Goal: Task Accomplishment & Management: Use online tool/utility

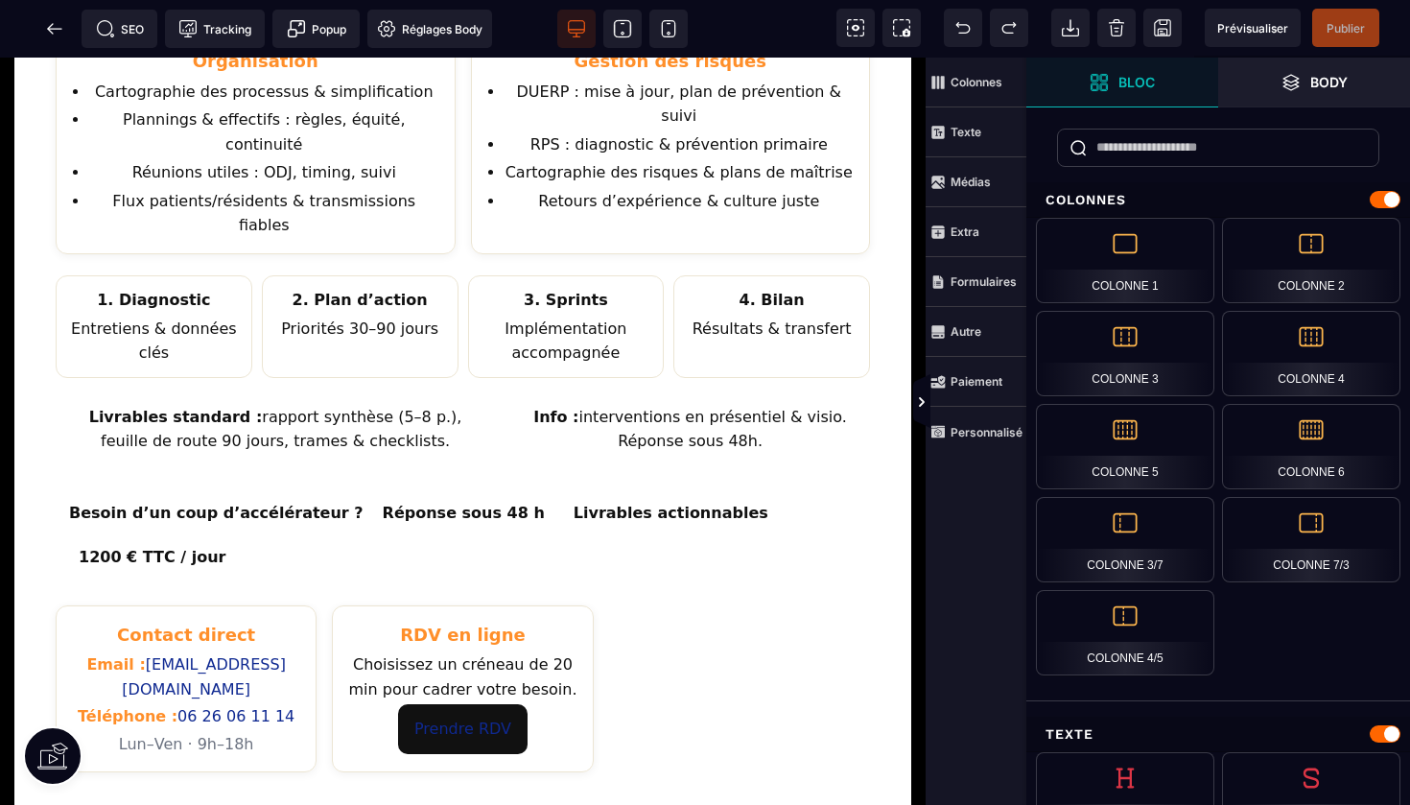
scroll to position [798, 0]
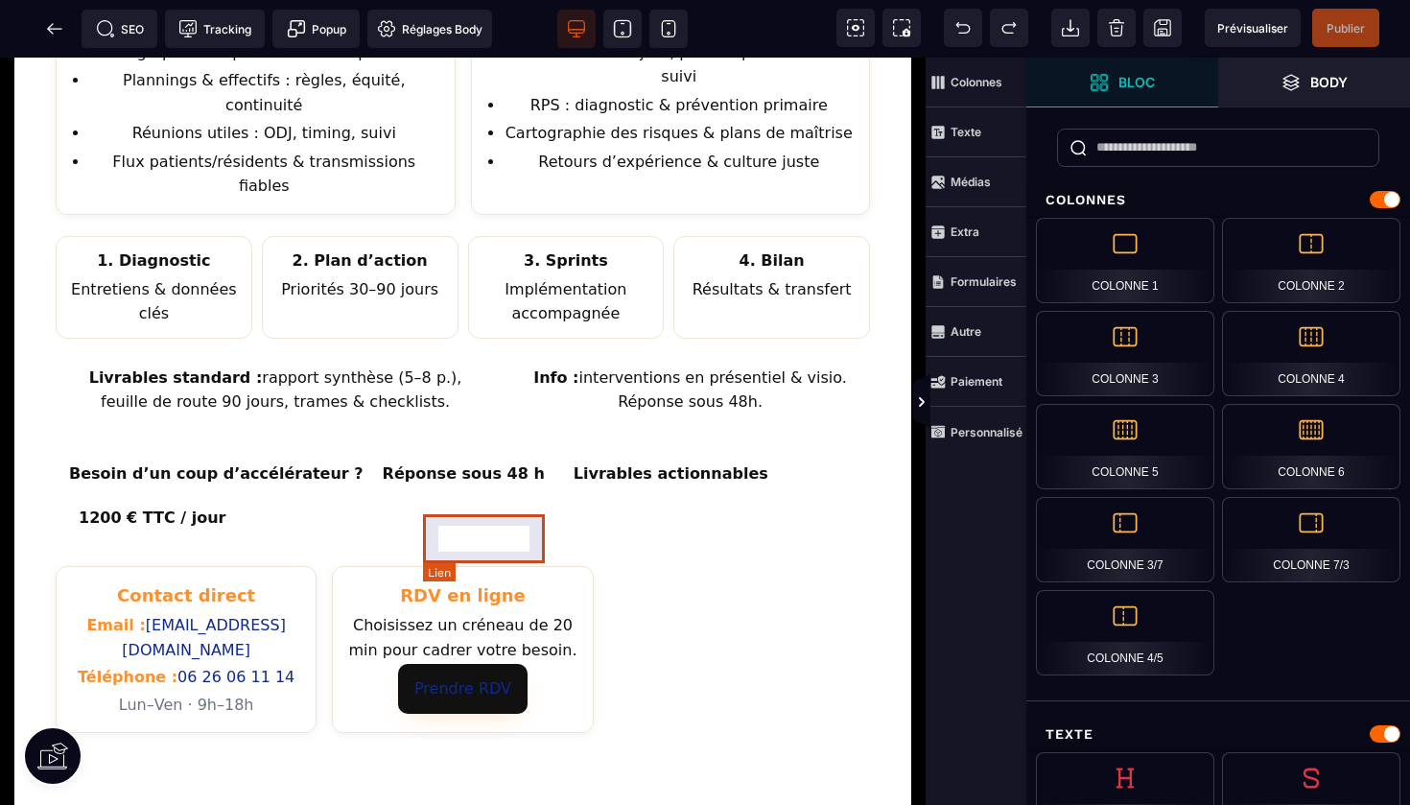
click at [487, 664] on link "Prendre RDV" at bounding box center [463, 689] width 130 height 50
select select
select select "***"
select select
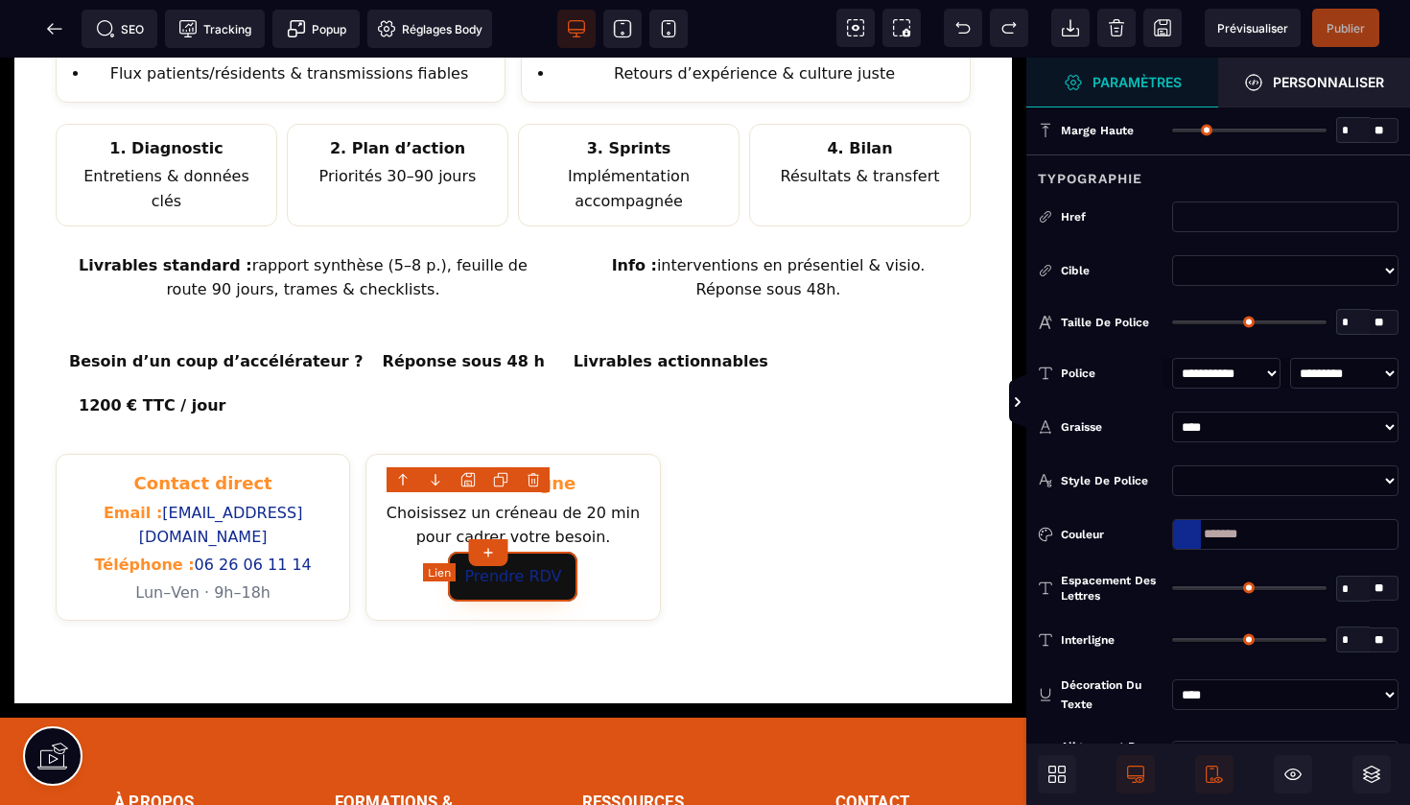
type input "*"
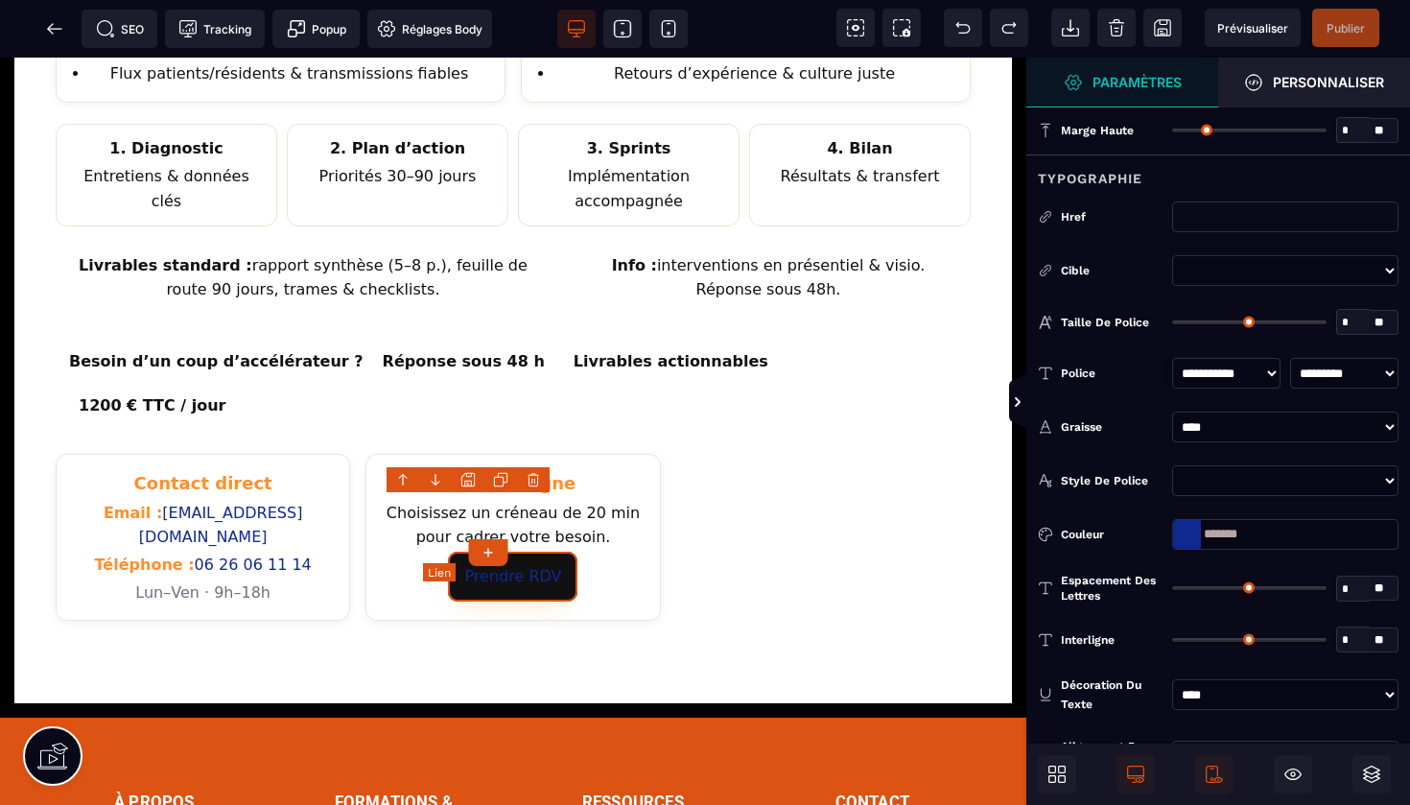
type input "*"
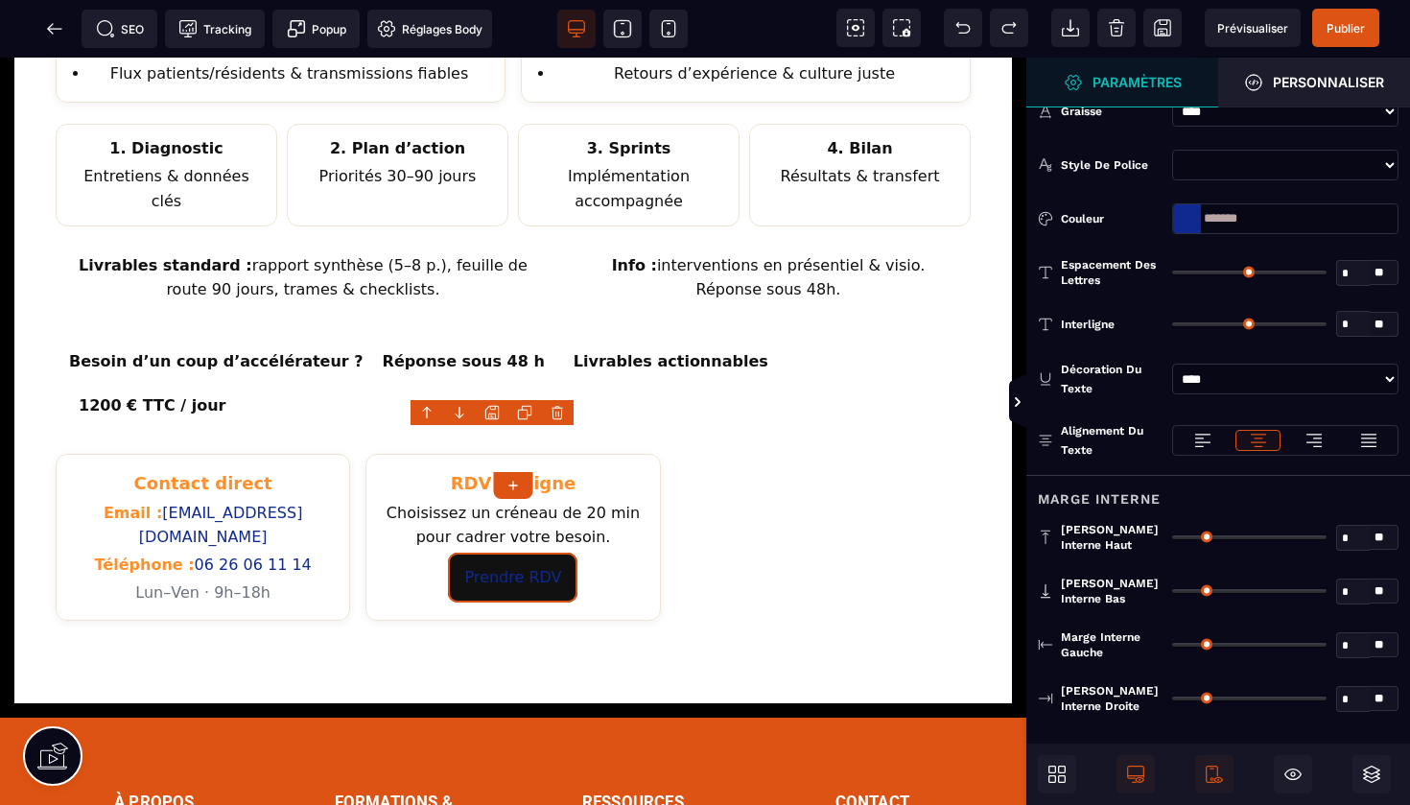
scroll to position [314, 0]
click at [1182, 213] on div at bounding box center [1187, 220] width 28 height 29
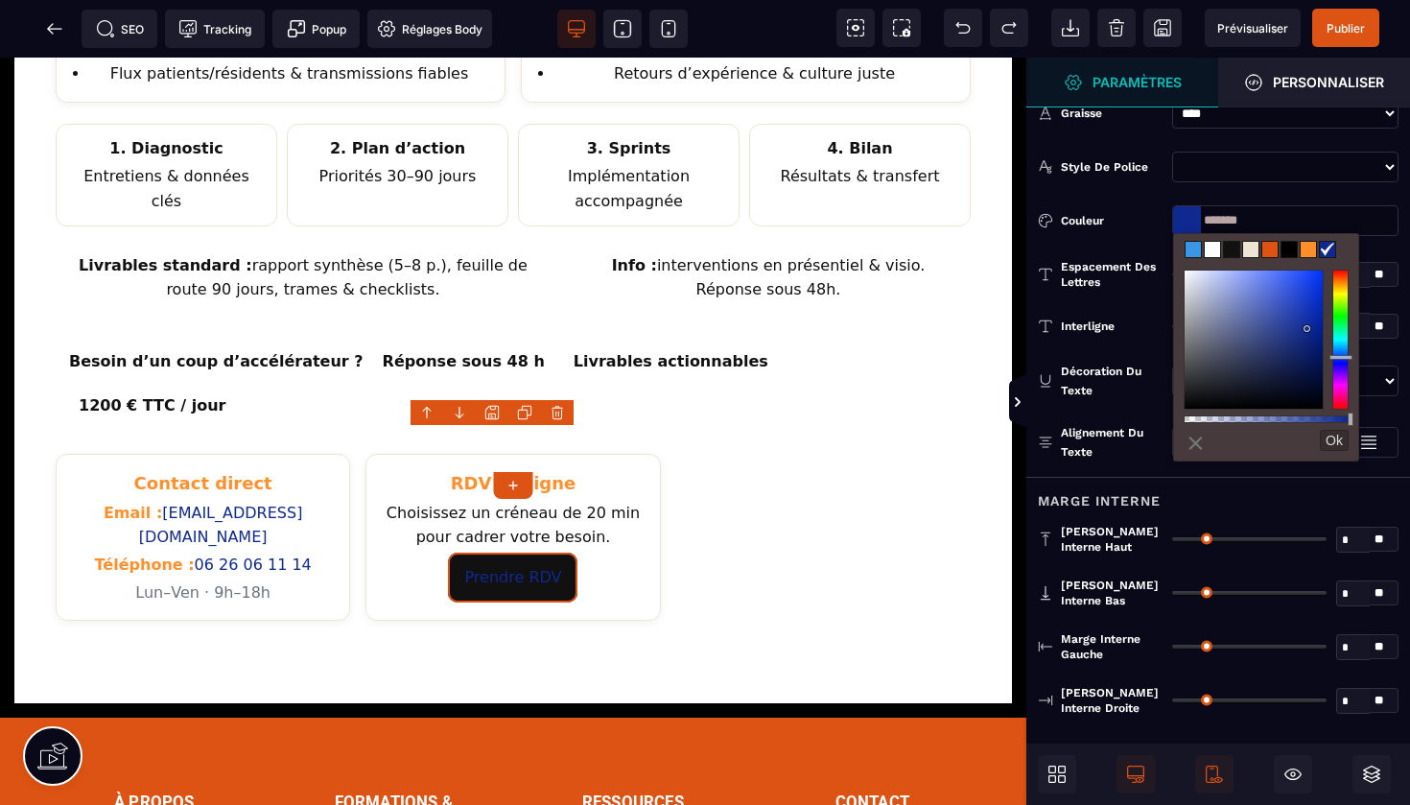
click at [1271, 253] on span at bounding box center [1270, 249] width 15 height 15
type input "*******"
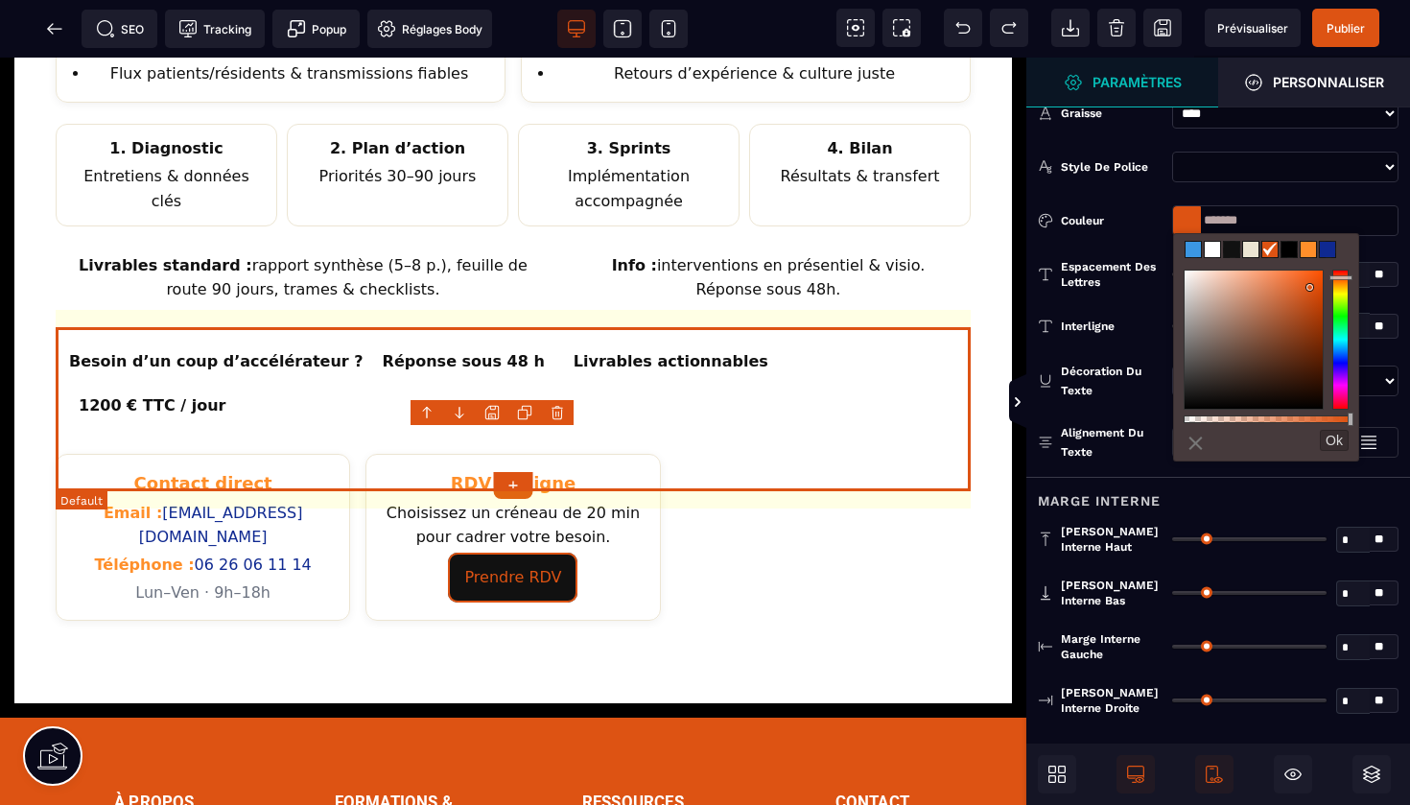
click at [888, 454] on div "Contact direct Email : [EMAIL_ADDRESS][DOMAIN_NAME] Téléphone : [PHONE_NUMBER] …" at bounding box center [513, 537] width 915 height 167
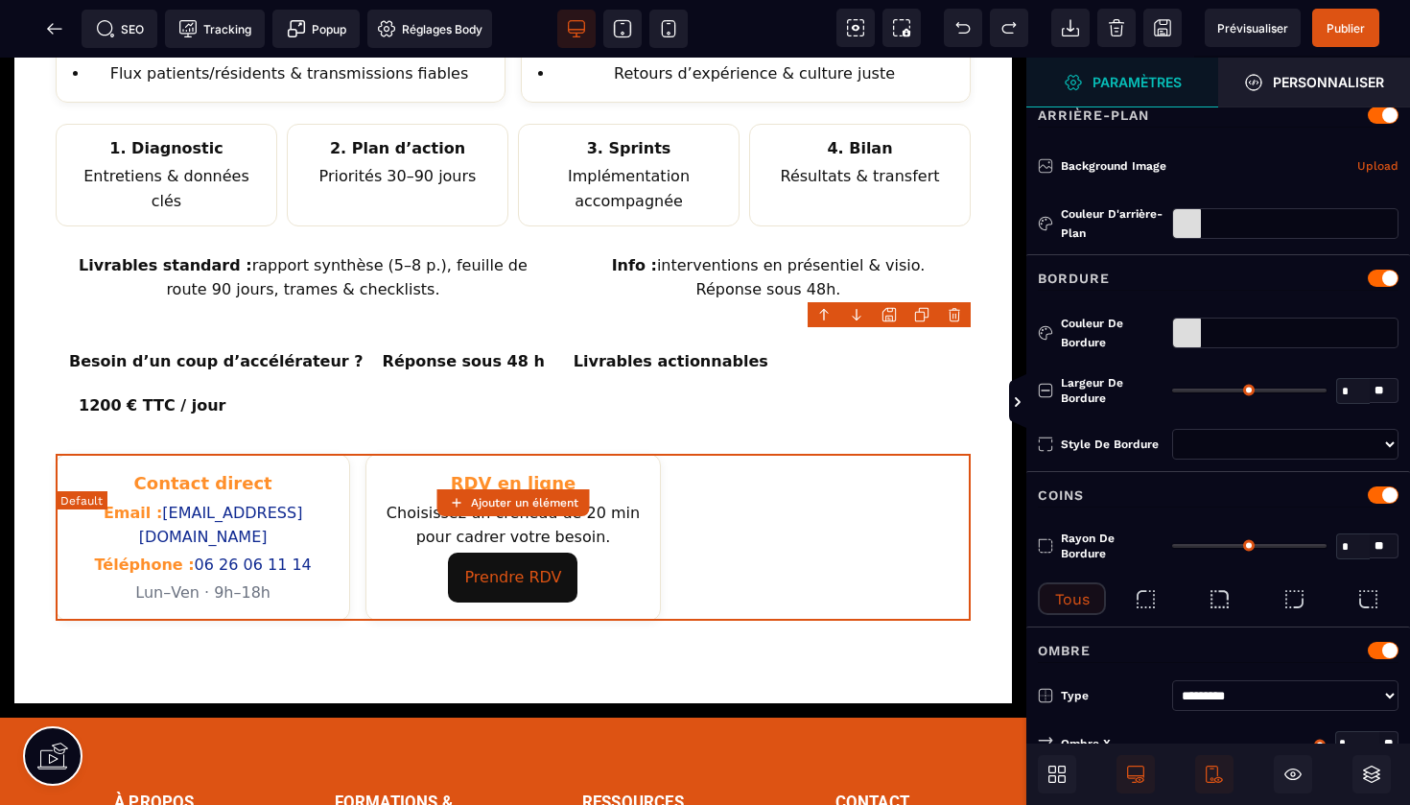
type input "*"
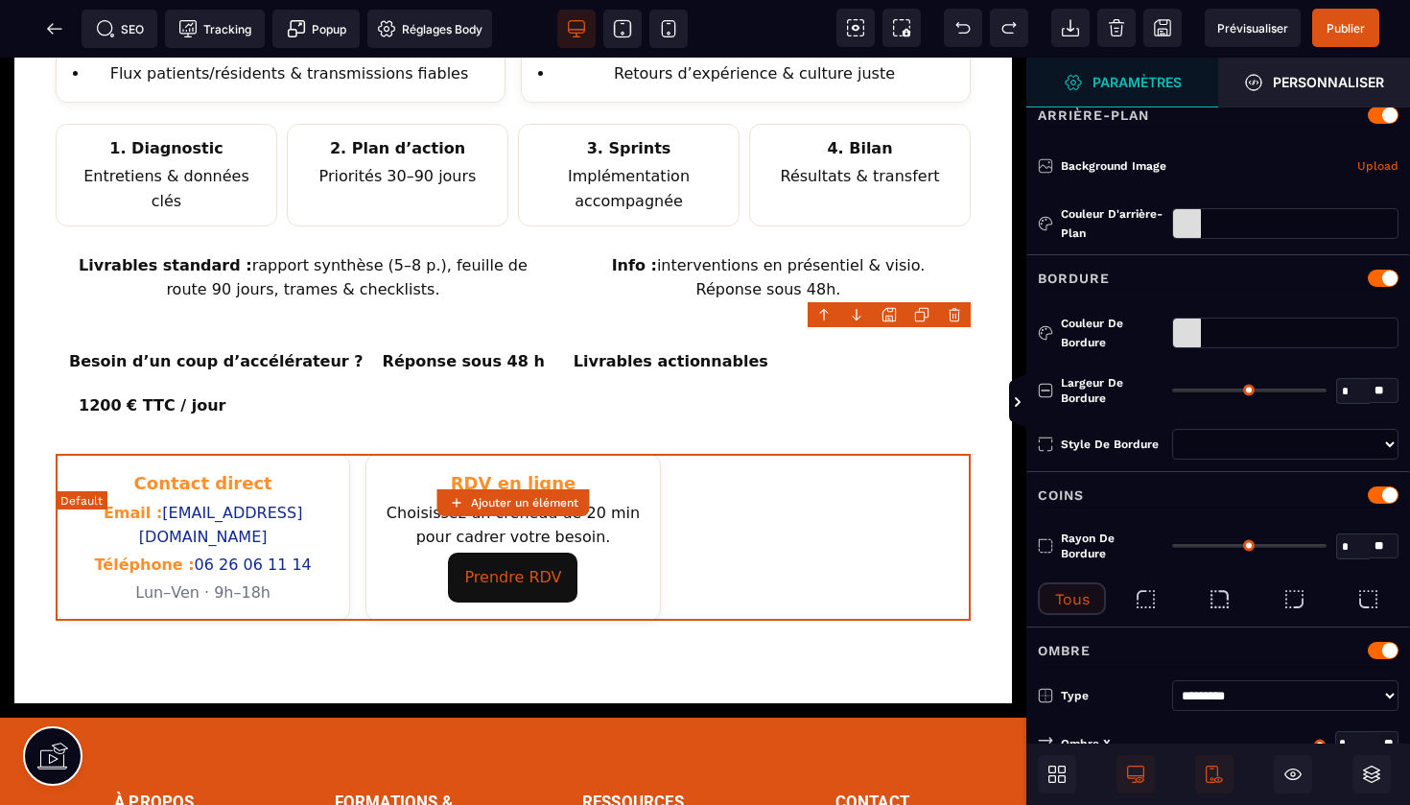
scroll to position [0, 0]
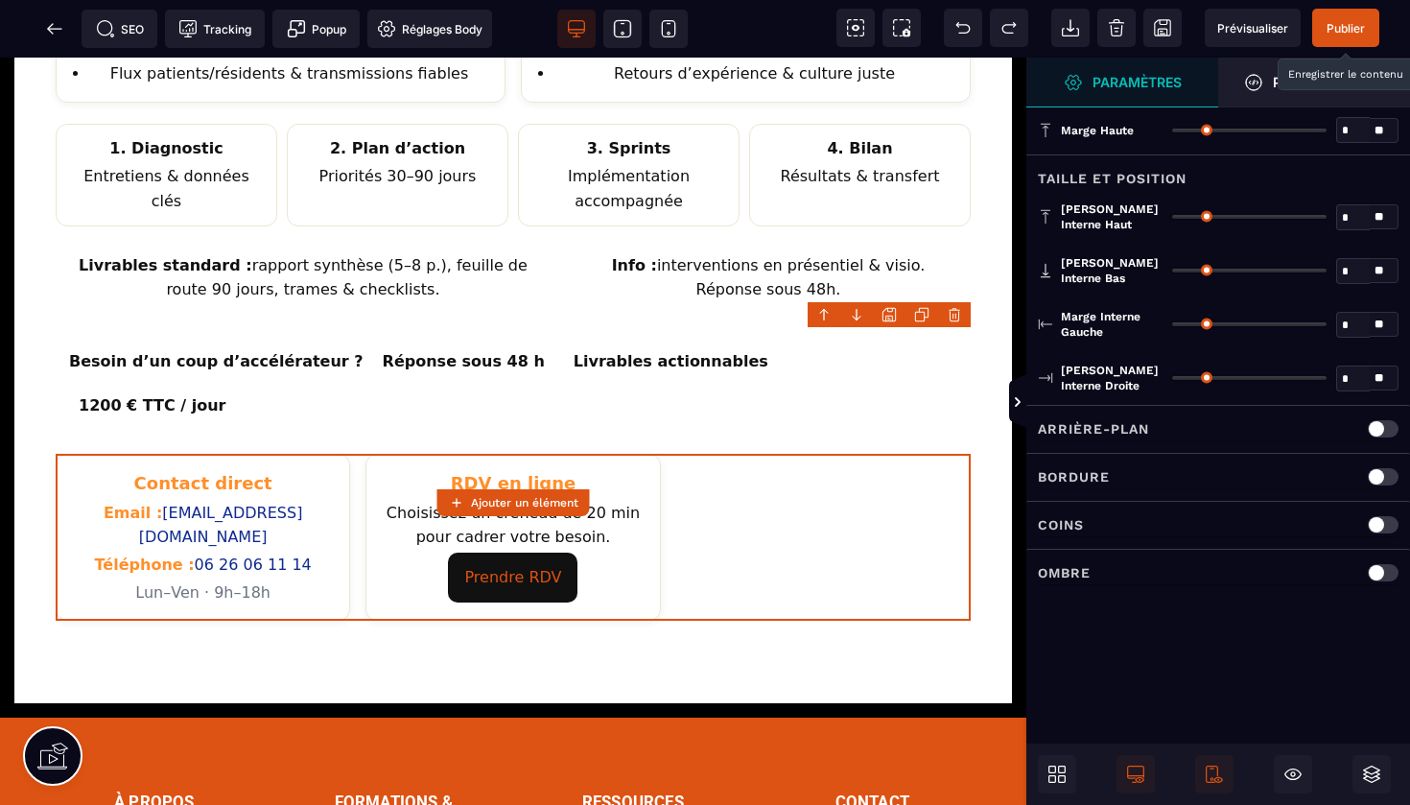
click at [1357, 30] on span "Publier" at bounding box center [1346, 28] width 38 height 14
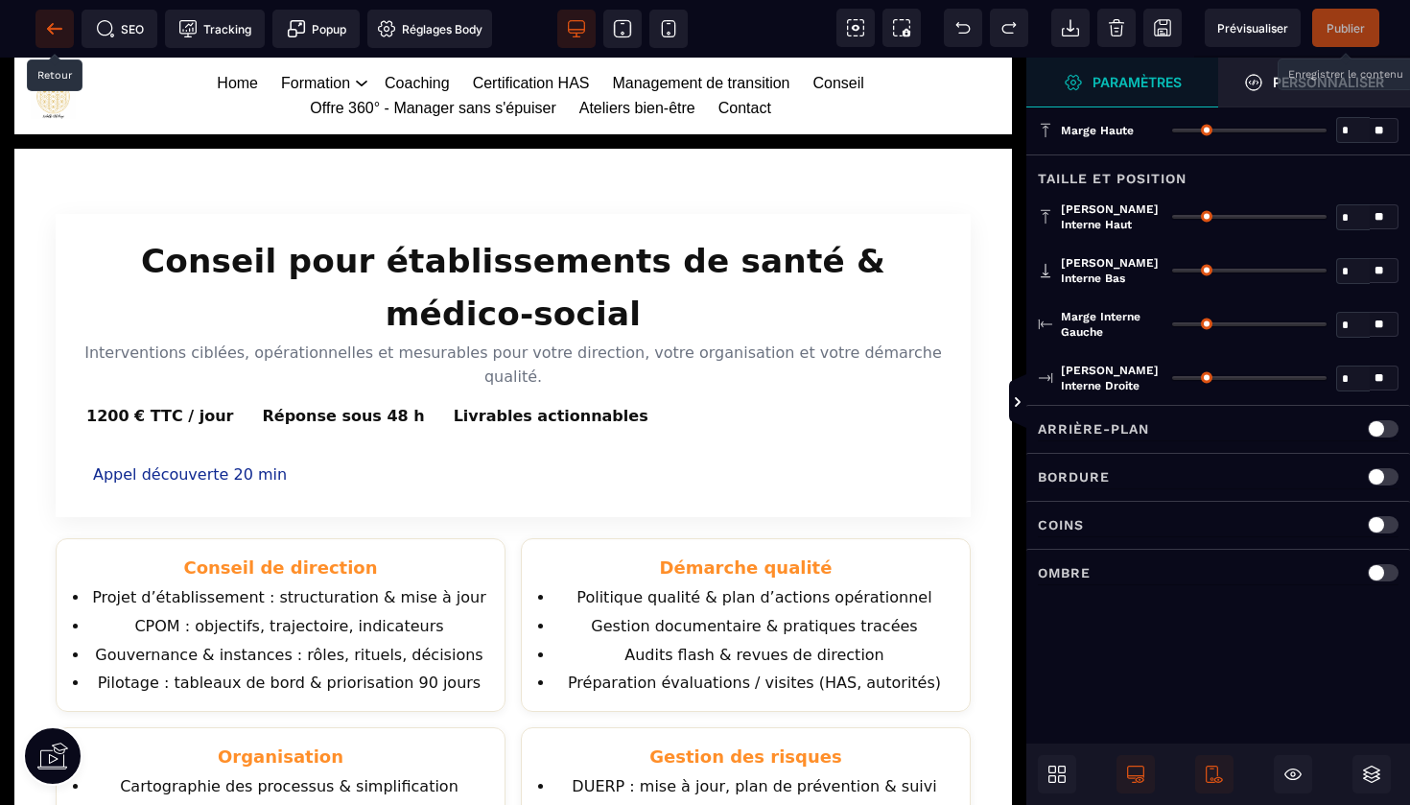
click at [50, 29] on icon at bounding box center [54, 28] width 14 height 1
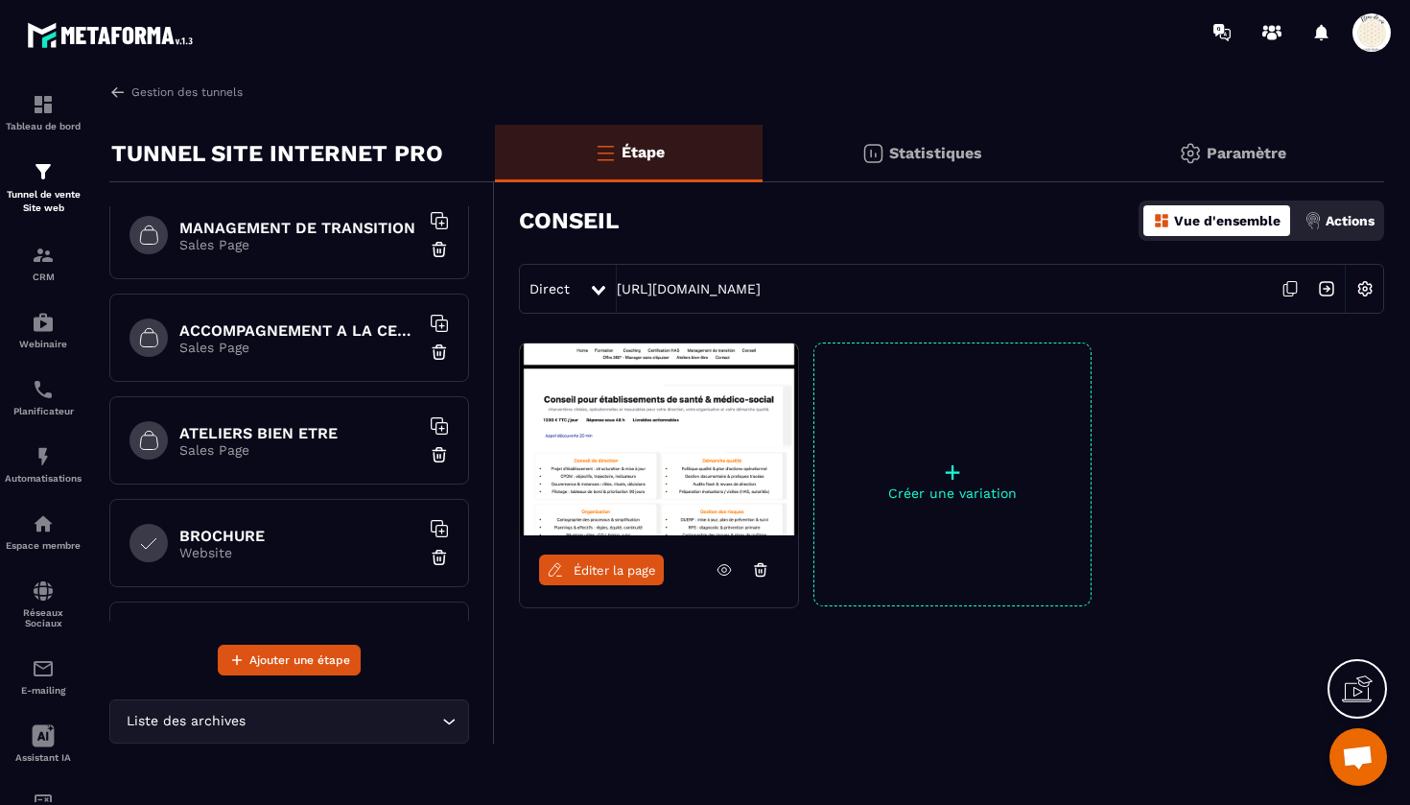
scroll to position [521, 0]
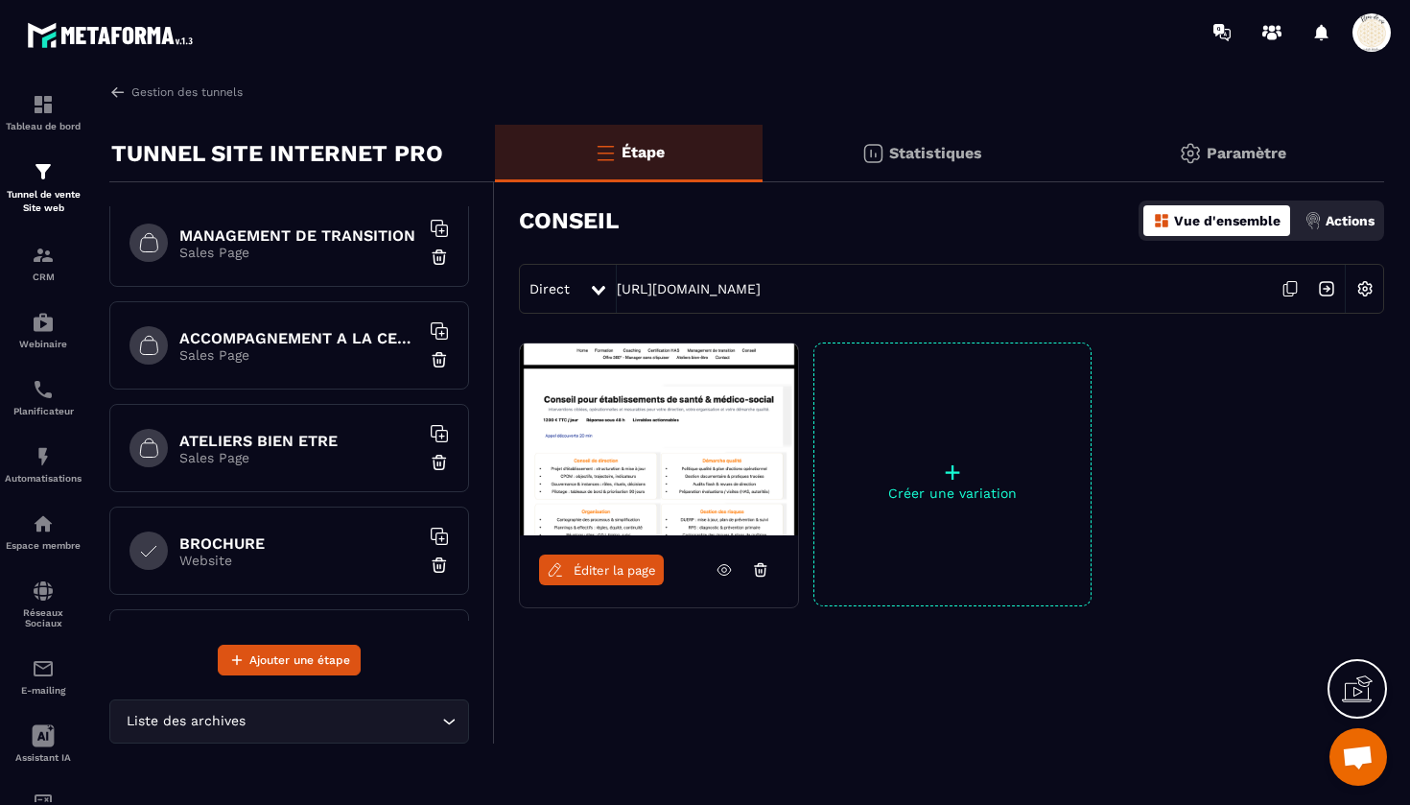
click at [279, 239] on h6 "MANAGEMENT DE TRANSITION" at bounding box center [299, 235] width 240 height 18
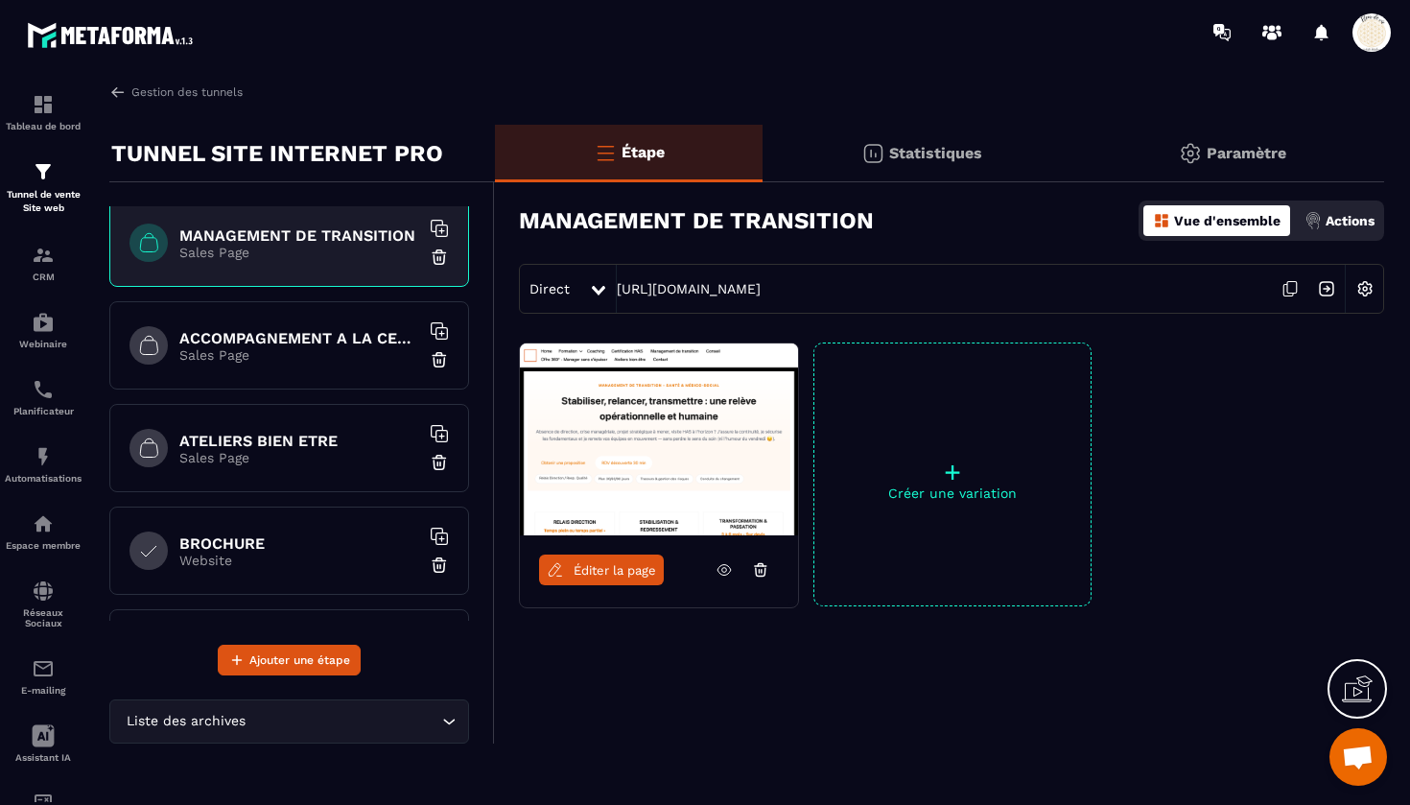
click at [284, 351] on p "Sales Page" at bounding box center [299, 354] width 240 height 15
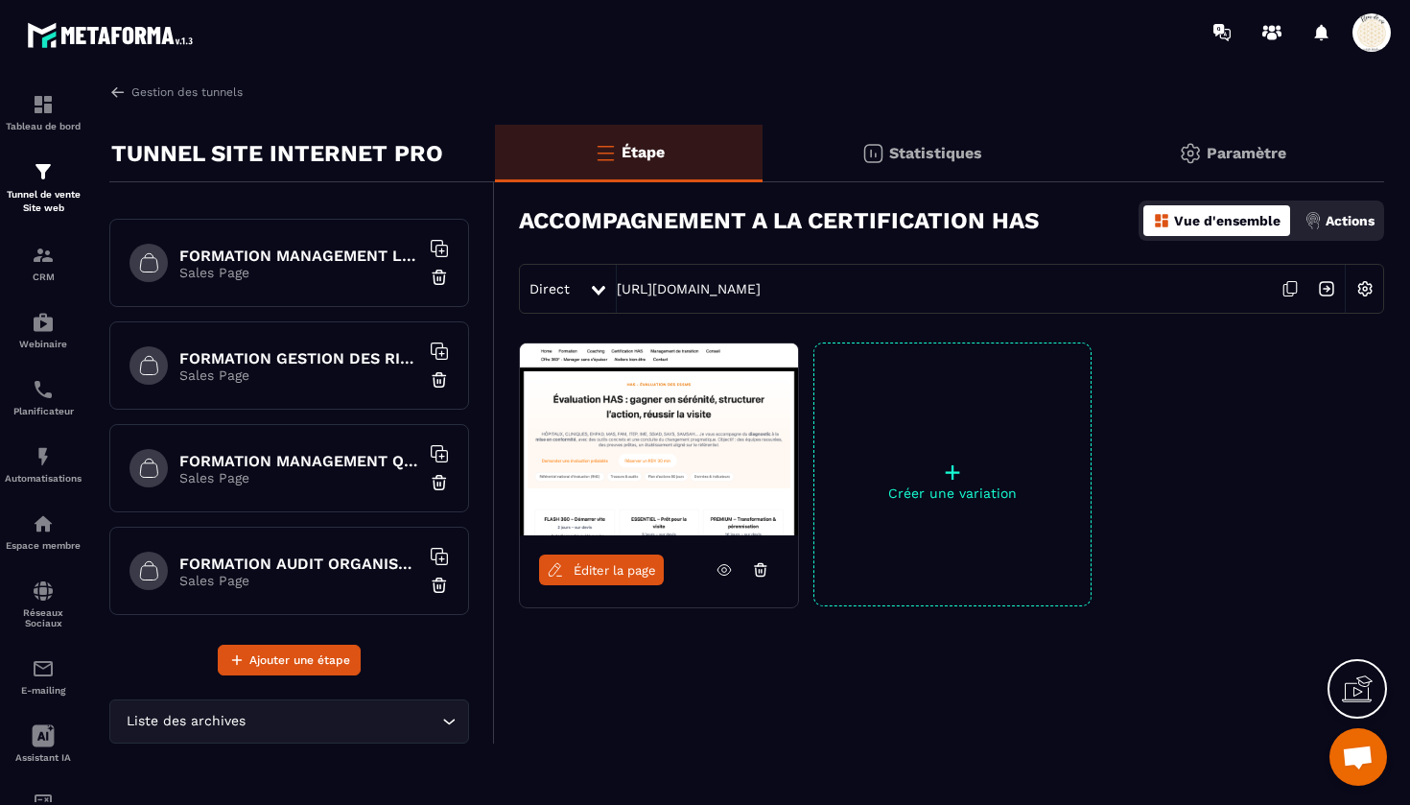
scroll to position [1015, 0]
click at [313, 462] on h6 "FORMATION MANAGEMENT QUALITE ET RISQUES EN ESSMS" at bounding box center [299, 460] width 240 height 18
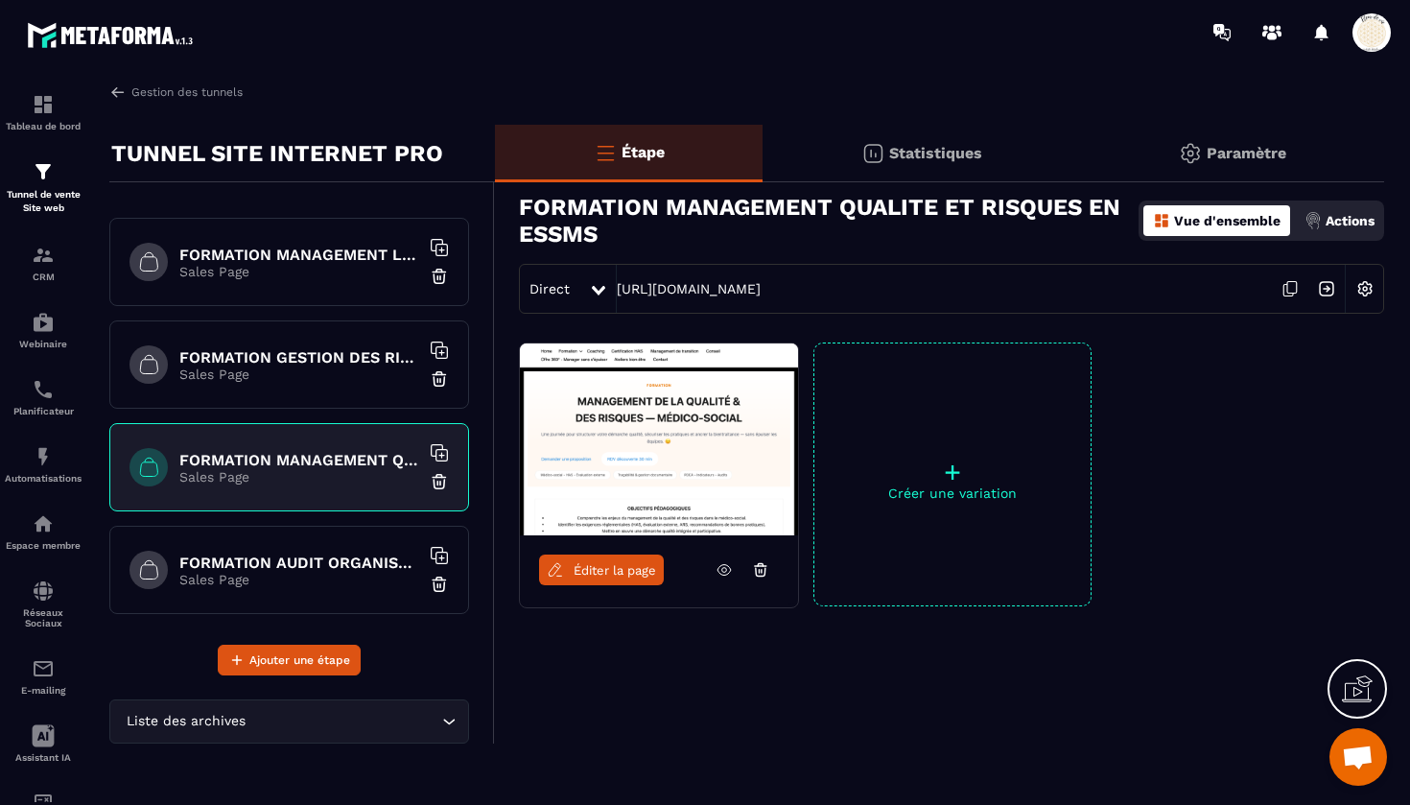
click at [596, 567] on span "Éditer la page" at bounding box center [615, 570] width 83 height 14
